Goal: Information Seeking & Learning: Learn about a topic

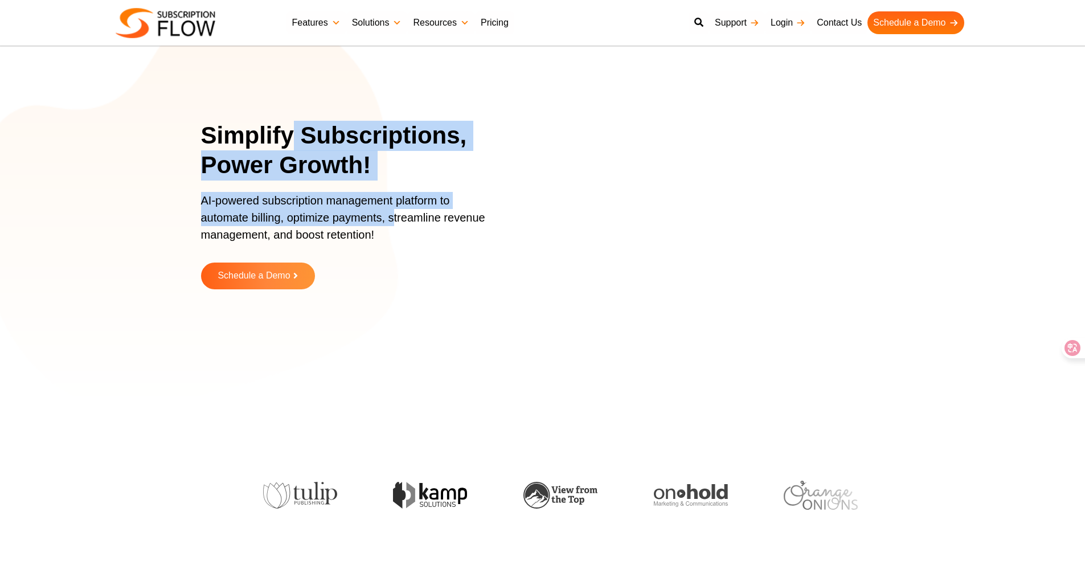
click at [402, 224] on p "AI-powered subscription management platform to automate billing, optimize payme…" at bounding box center [349, 223] width 296 height 63
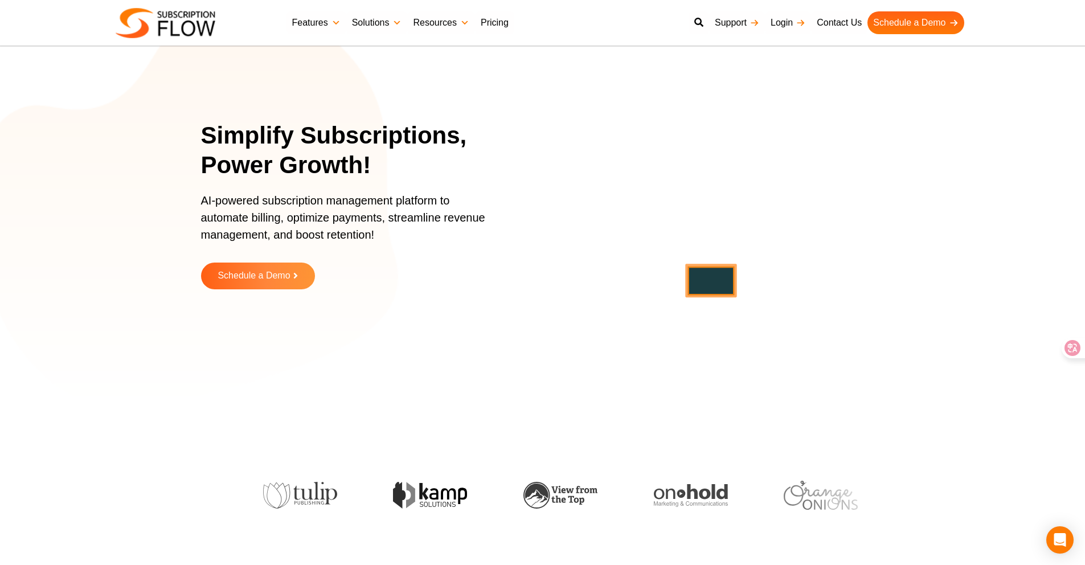
scroll to position [6, 0]
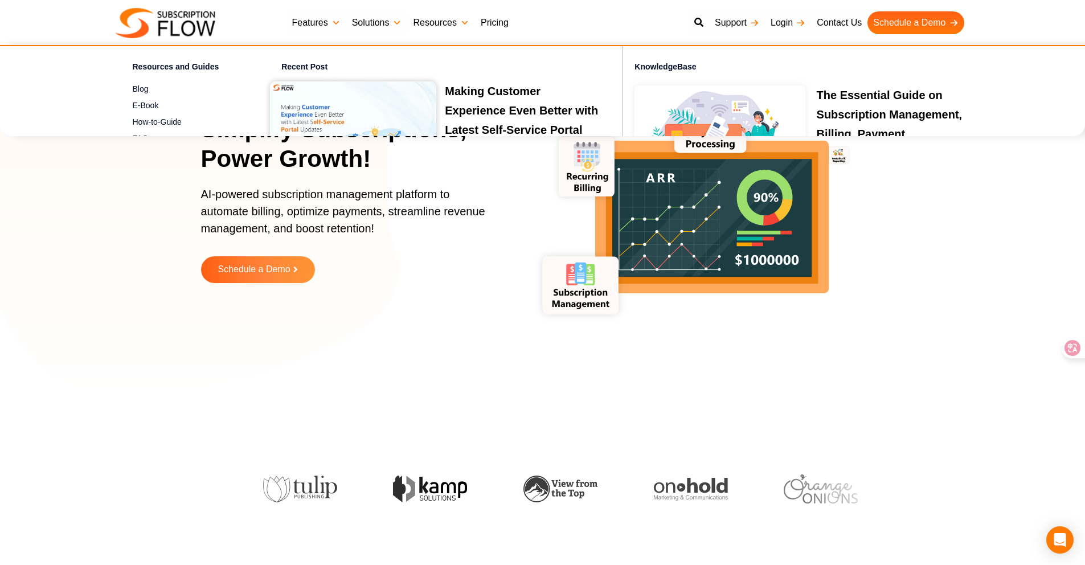
click at [494, 21] on link "Pricing" at bounding box center [494, 22] width 39 height 23
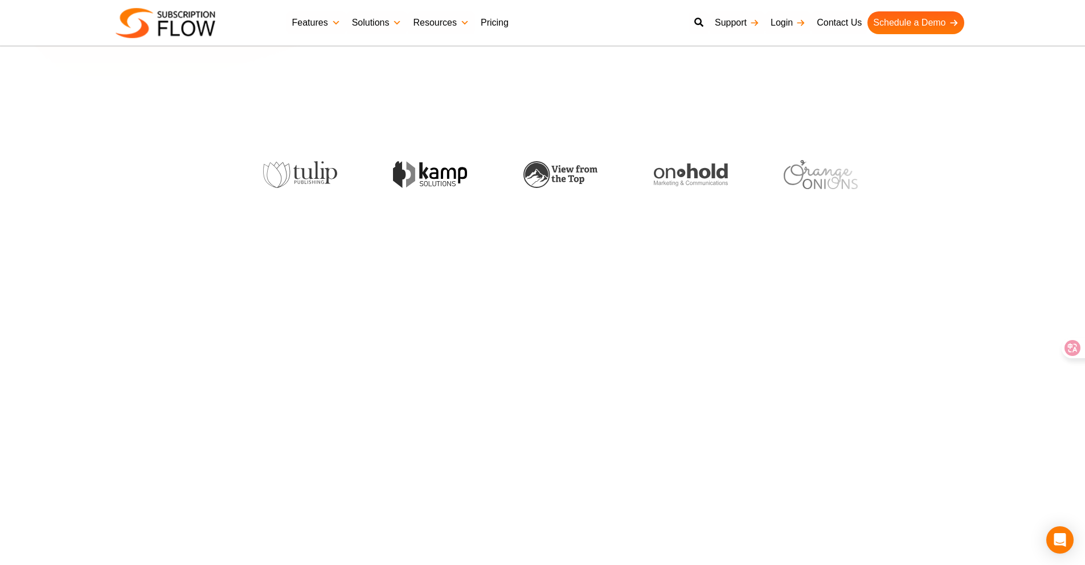
scroll to position [797, 0]
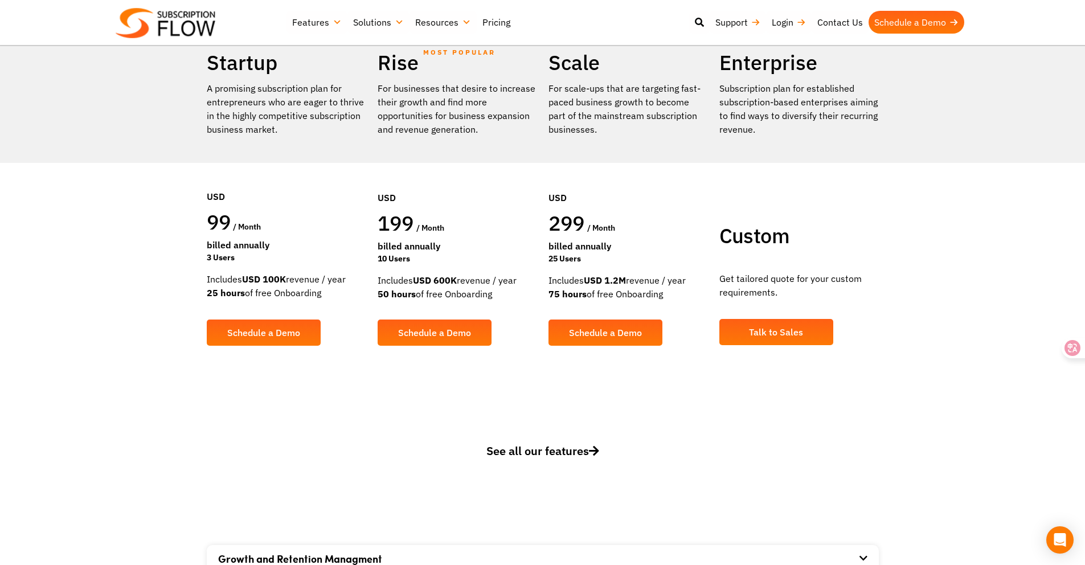
scroll to position [92, 0]
